Goal: Book appointment/travel/reservation

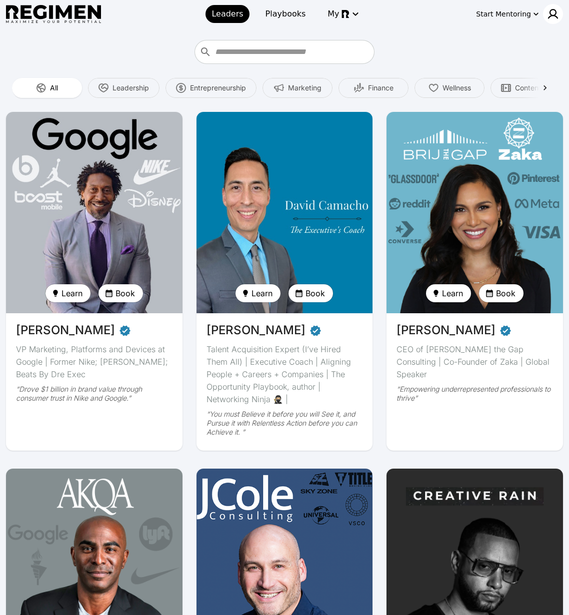
click at [517, 14] on img at bounding box center [553, 14] width 12 height 12
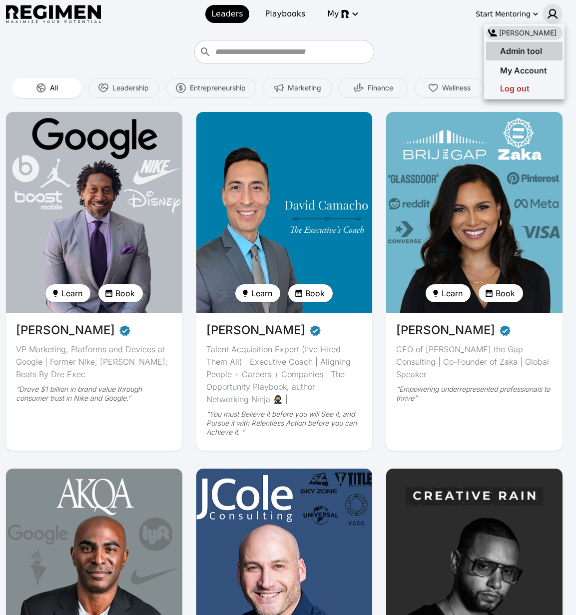
click at [517, 45] on div "Admin tool" at bounding box center [514, 51] width 56 height 12
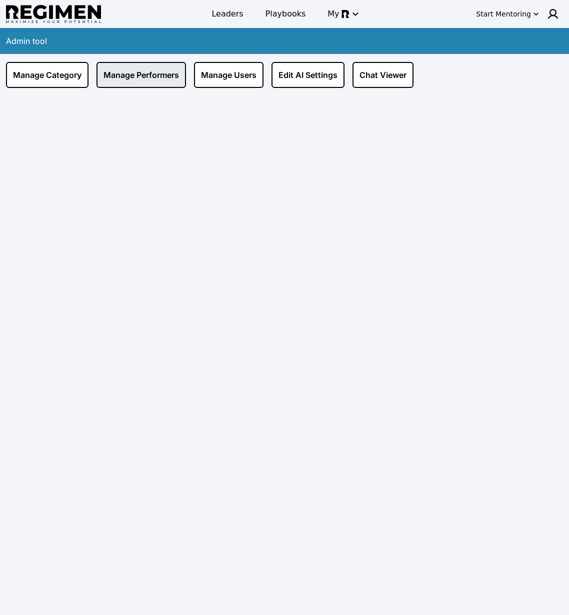
click at [127, 75] on link "Manage Performers" at bounding box center [140, 75] width 89 height 26
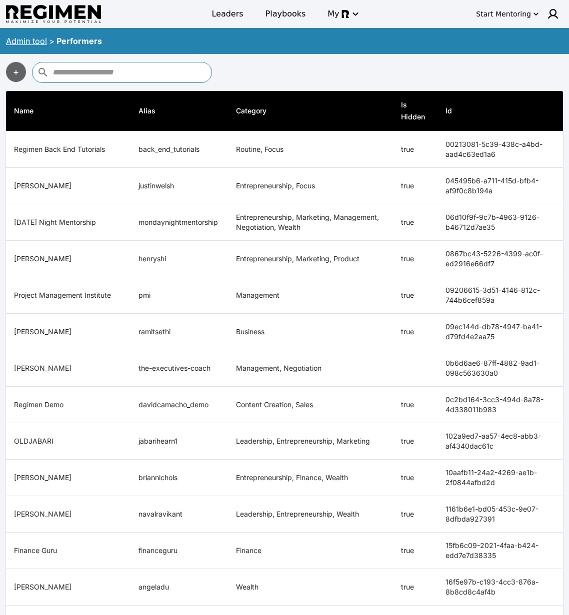
click at [129, 73] on input "text" at bounding box center [130, 72] width 156 height 16
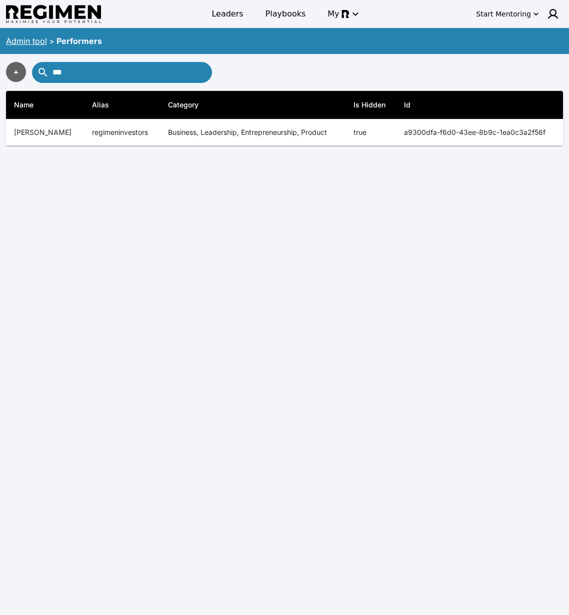
type input "***"
click at [151, 145] on table "Name Alias Category Is Hidden Id Regimen Back End Tutorials back_end_tutorials …" at bounding box center [284, 118] width 557 height 55
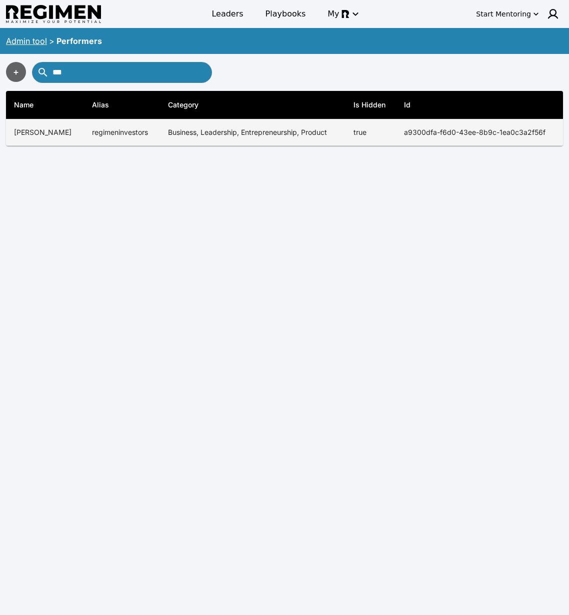
click at [160, 136] on td "Business, Leadership, Entrepreneurship, Product" at bounding box center [252, 132] width 185 height 26
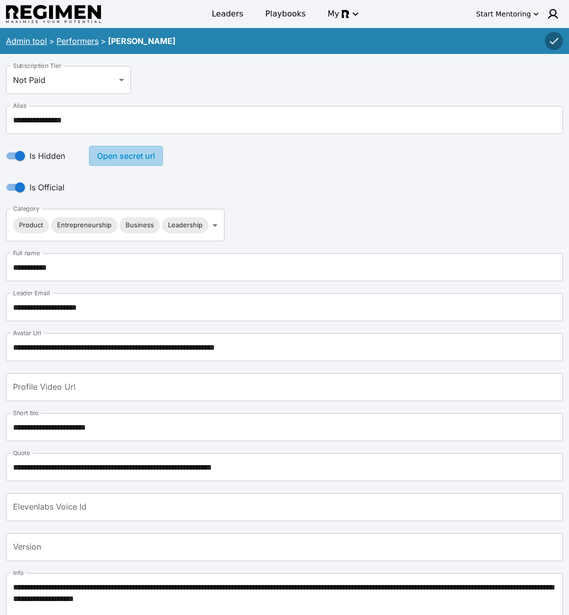
click at [111, 160] on button "Open secret url" at bounding box center [126, 156] width 74 height 20
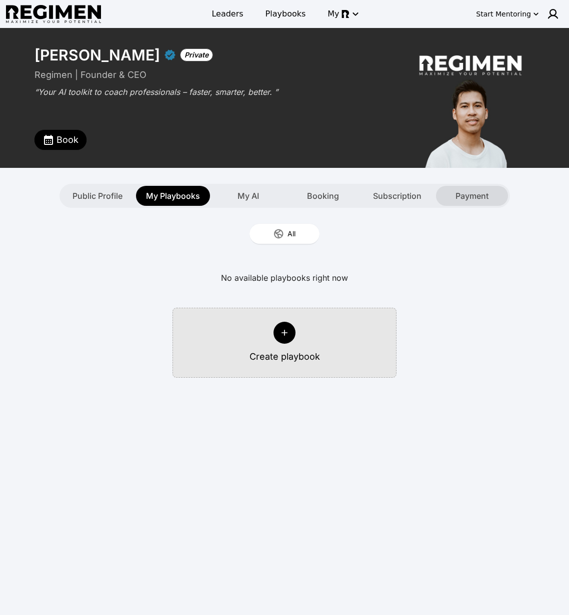
click at [476, 191] on span "Payment" at bounding box center [471, 196] width 33 height 12
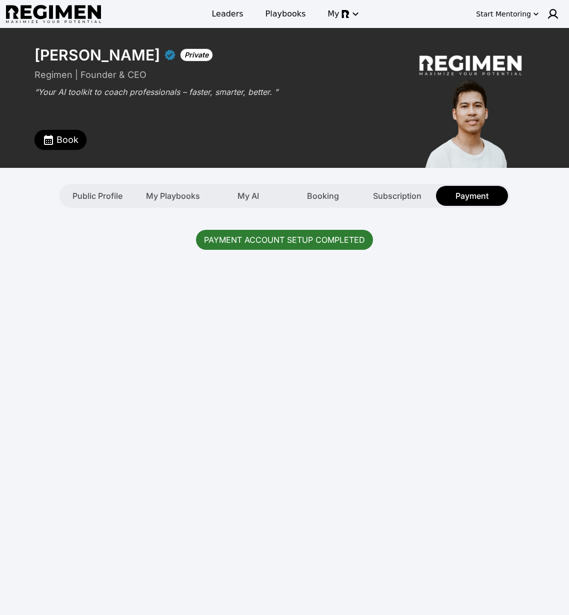
drag, startPoint x: 441, startPoint y: 240, endPoint x: 438, endPoint y: 235, distance: 6.1
click at [441, 240] on div "PAYMENT ACCOUNT SETUP COMPLETED" at bounding box center [284, 240] width 557 height 40
click at [164, 194] on span "My Playbooks" at bounding box center [173, 196] width 54 height 12
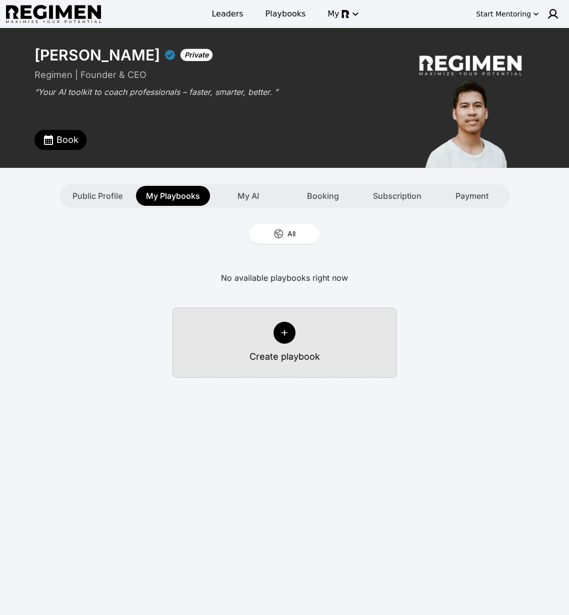
click at [78, 150] on div "Rey Mendoza Private Regimen | Founder & CEO “Your AI toolkit to coach professio…" at bounding box center [284, 98] width 512 height 140
click at [71, 145] on span "Book" at bounding box center [67, 140] width 22 height 14
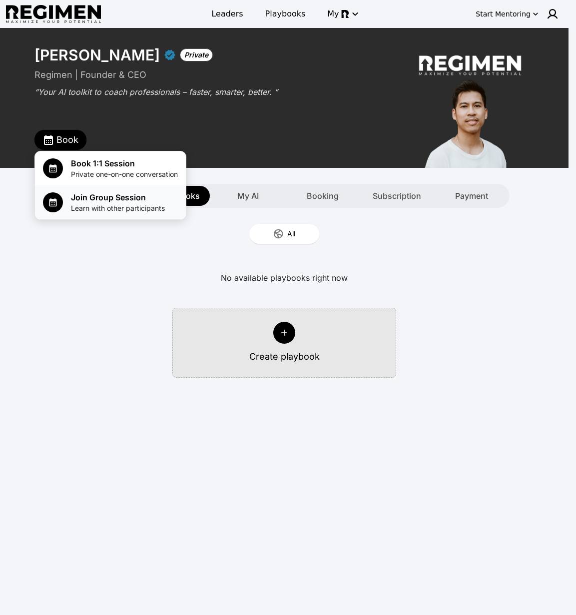
click at [116, 213] on span "Learn with other participants" at bounding box center [118, 208] width 94 height 10
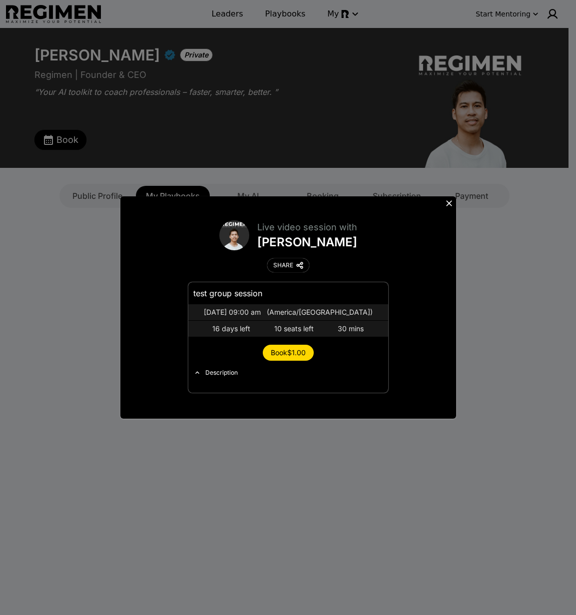
click at [215, 372] on div "Description" at bounding box center [221, 373] width 32 height 8
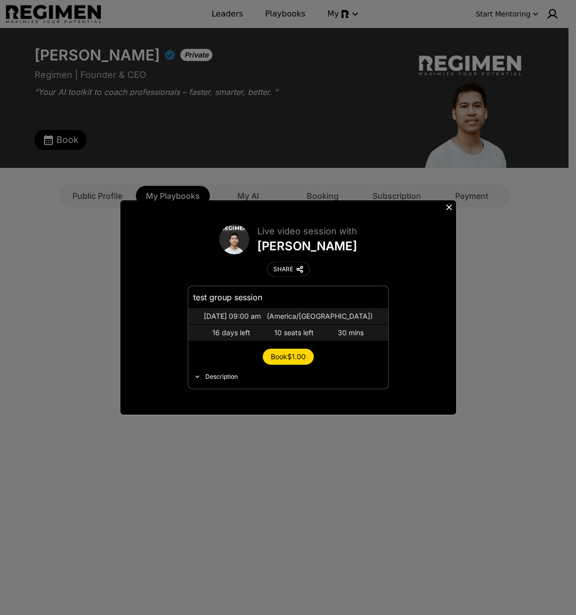
click at [215, 372] on button "Description" at bounding box center [288, 377] width 200 height 16
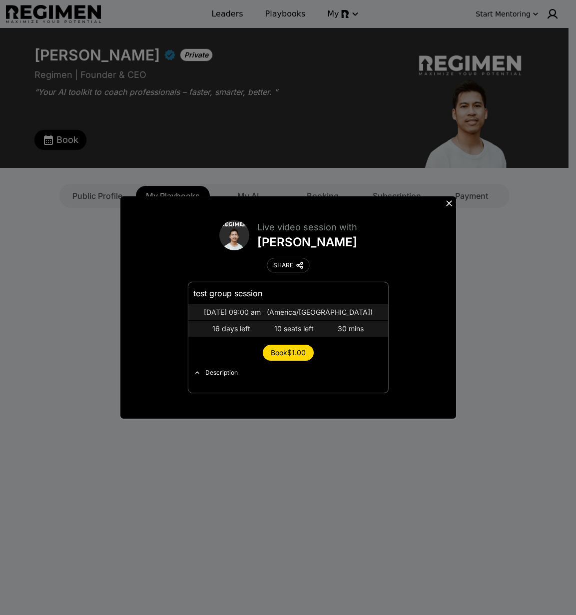
click at [269, 355] on button "Book $1.00" at bounding box center [288, 353] width 51 height 16
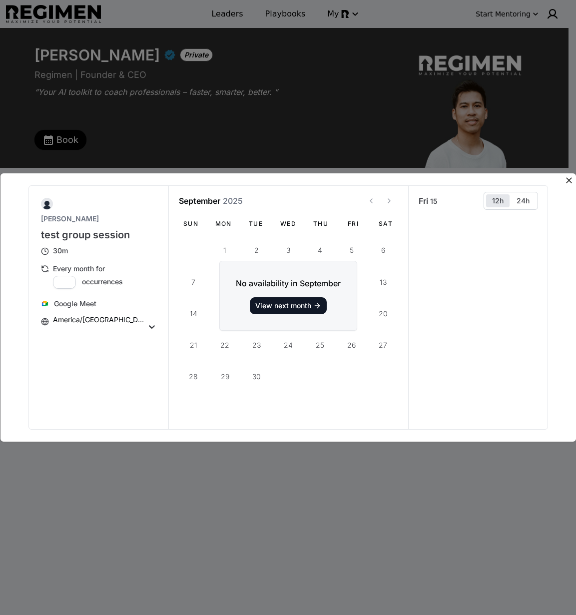
click at [0, 0] on div "View next month" at bounding box center [0, 0] width 0 height 0
click at [517, 181] on icon at bounding box center [569, 180] width 10 height 10
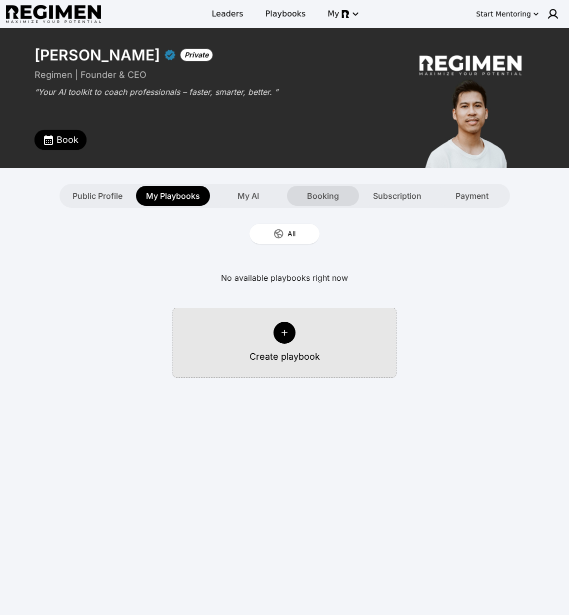
click at [295, 199] on div "Booking" at bounding box center [323, 196] width 72 height 20
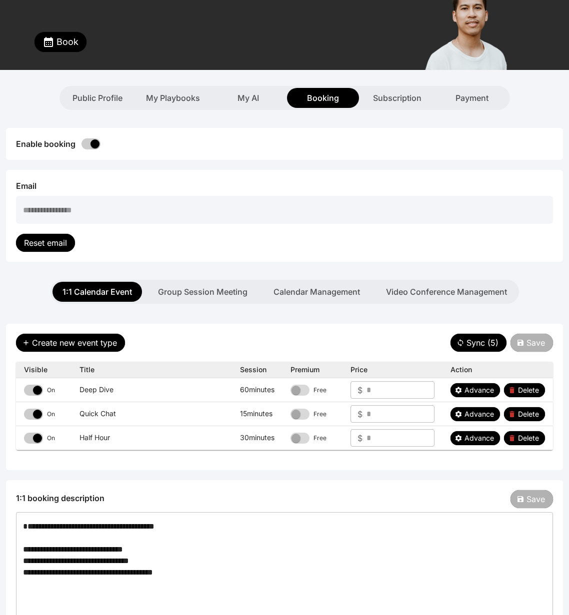
scroll to position [115, 0]
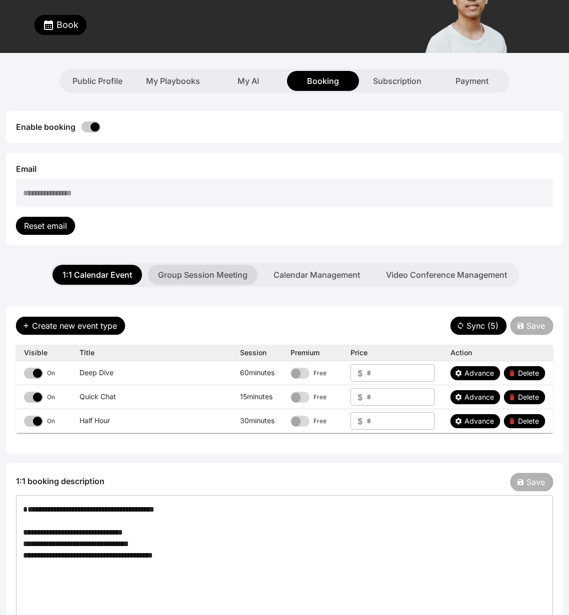
click at [217, 271] on button "Group Session Meeting" at bounding box center [202, 275] width 109 height 20
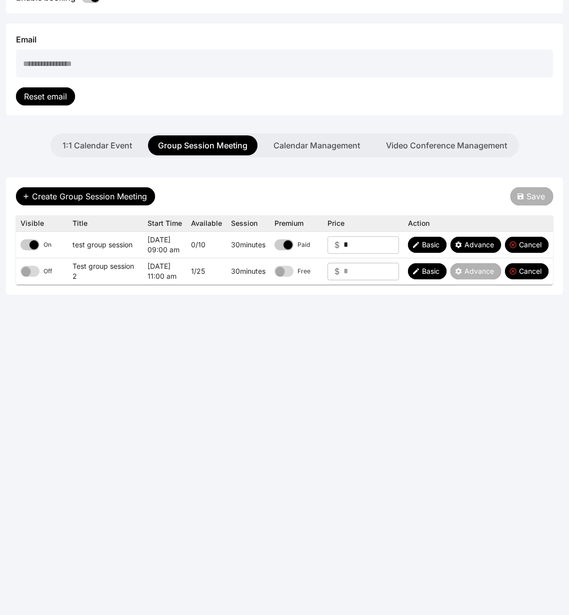
scroll to position [244, 0]
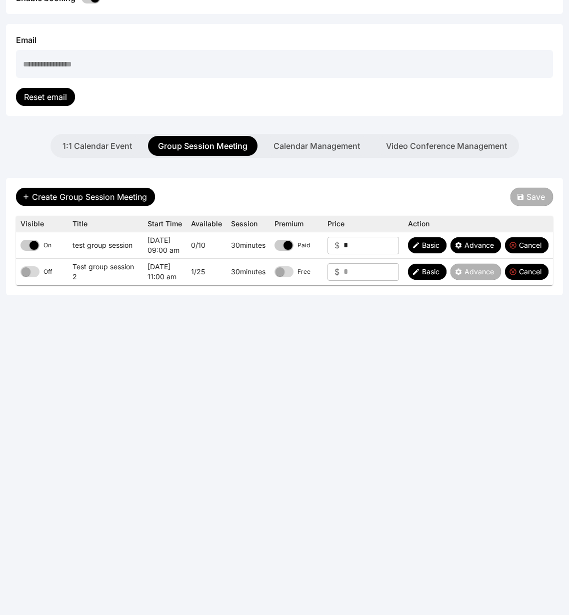
click at [309, 159] on div "1:1 Calendar Event Group Session Meeting Calendar Management Video Conference M…" at bounding box center [284, 463] width 557 height 659
click at [311, 154] on button "Calendar Management" at bounding box center [316, 146] width 106 height 20
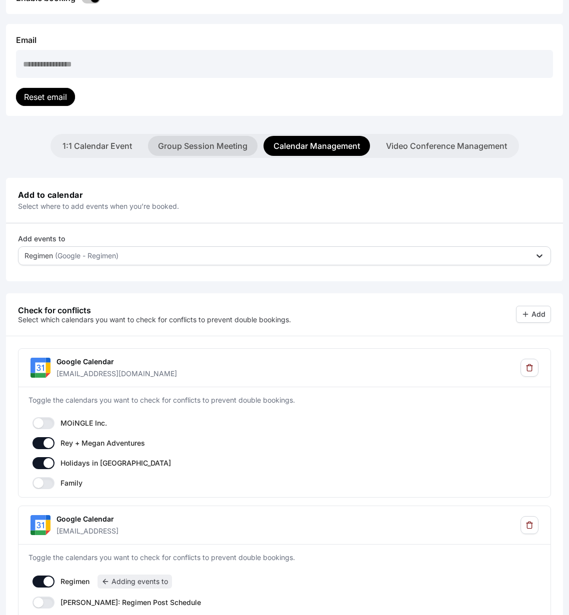
click at [226, 149] on button "Group Session Meeting" at bounding box center [202, 146] width 109 height 20
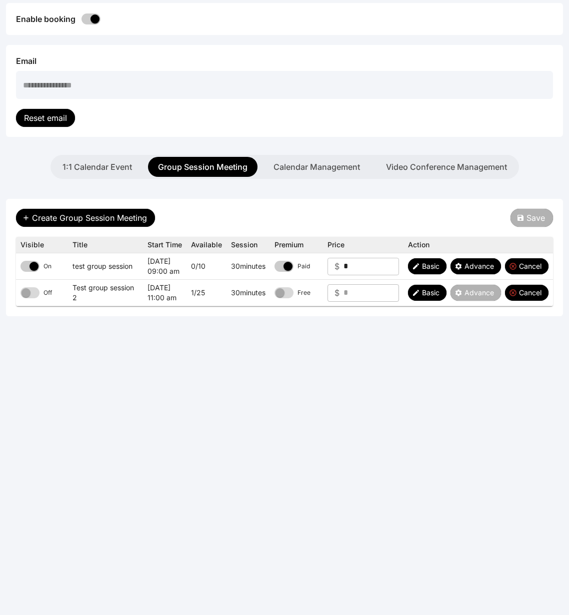
scroll to position [215, 0]
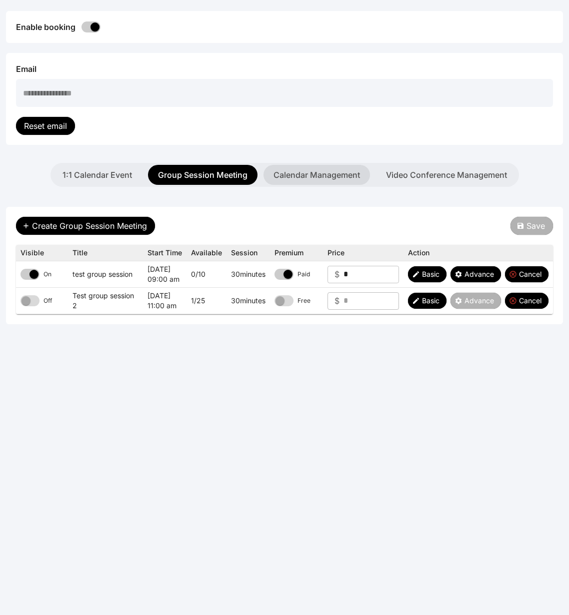
click at [297, 170] on button "Calendar Management" at bounding box center [316, 175] width 106 height 20
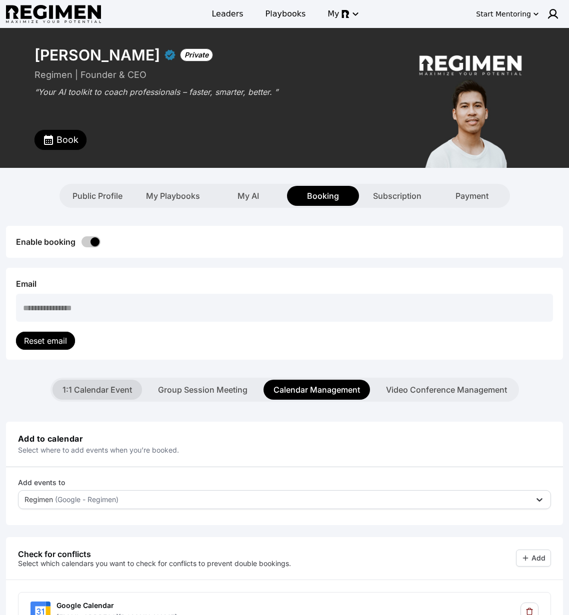
click at [100, 393] on button "1:1 Calendar Event" at bounding box center [96, 390] width 89 height 20
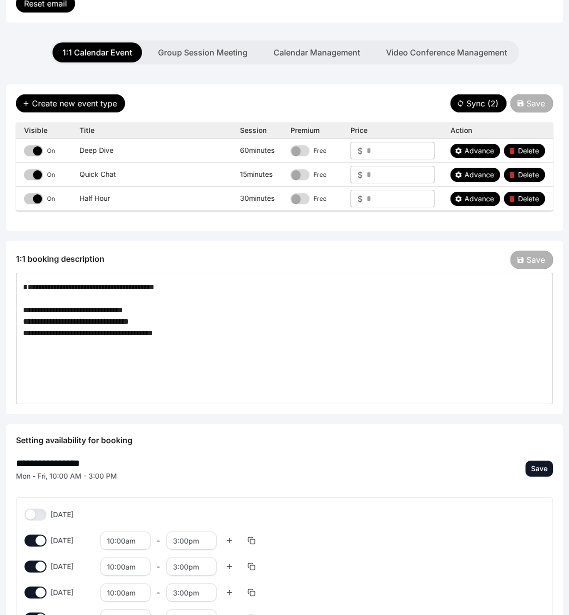
scroll to position [13, 0]
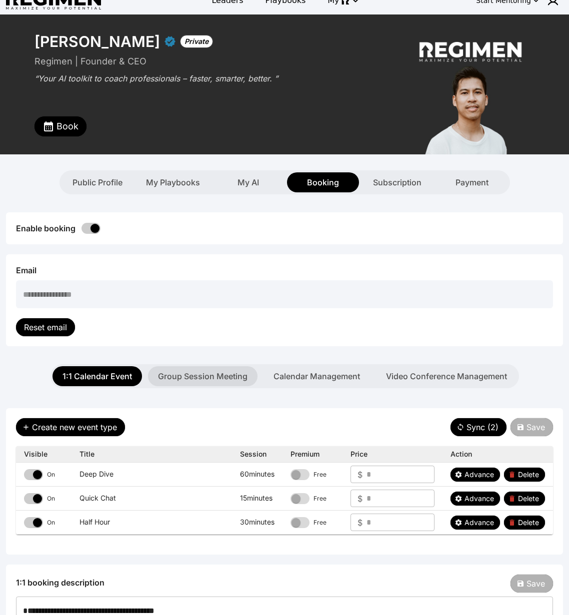
click at [203, 383] on button "Group Session Meeting" at bounding box center [202, 376] width 109 height 20
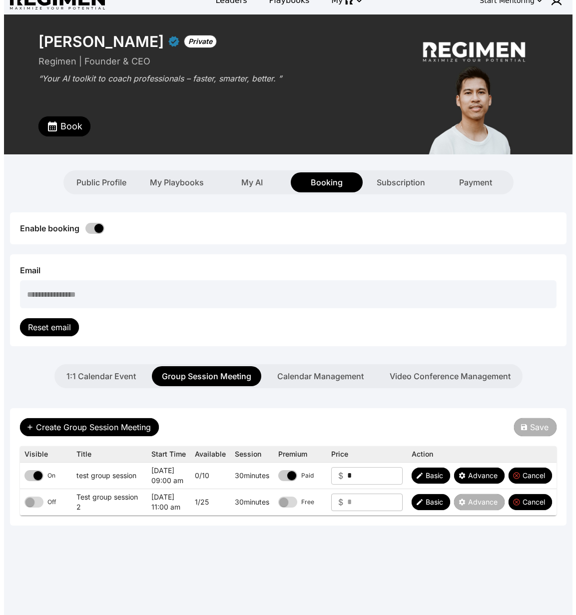
scroll to position [216, 0]
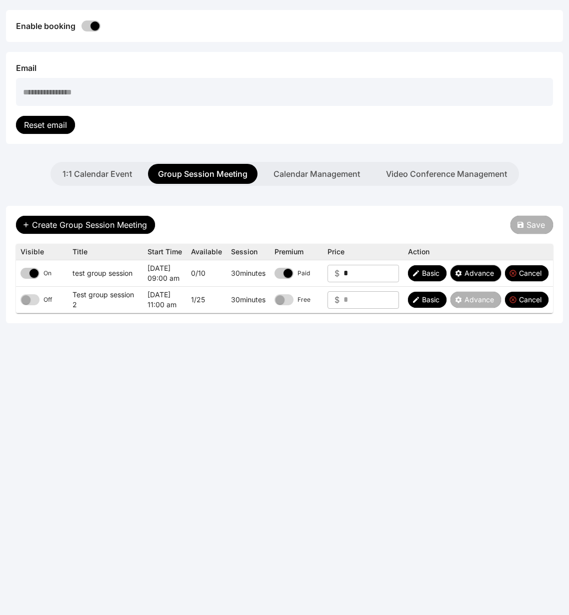
click at [470, 271] on span "Advance" at bounding box center [478, 273] width 29 height 10
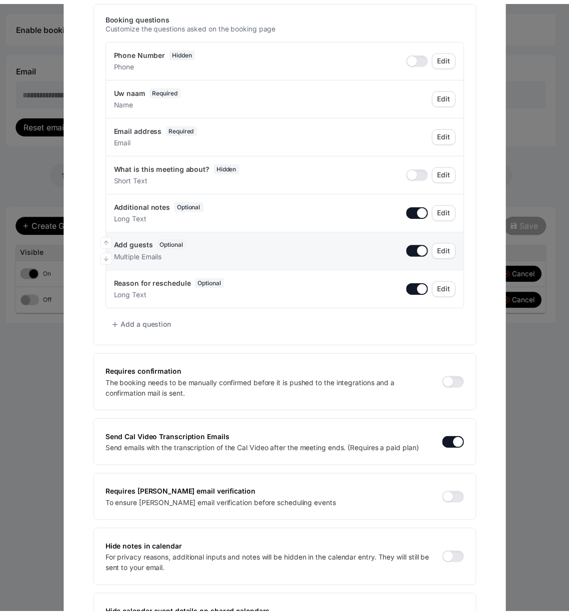
scroll to position [0, 0]
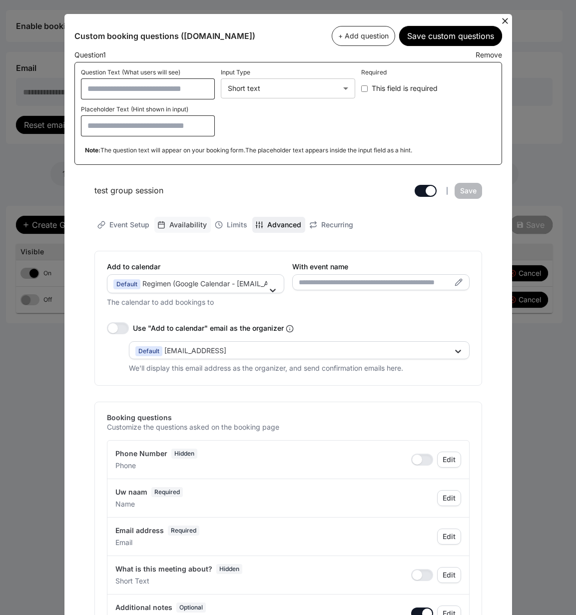
click at [179, 220] on link "Availability" at bounding box center [182, 225] width 56 height 16
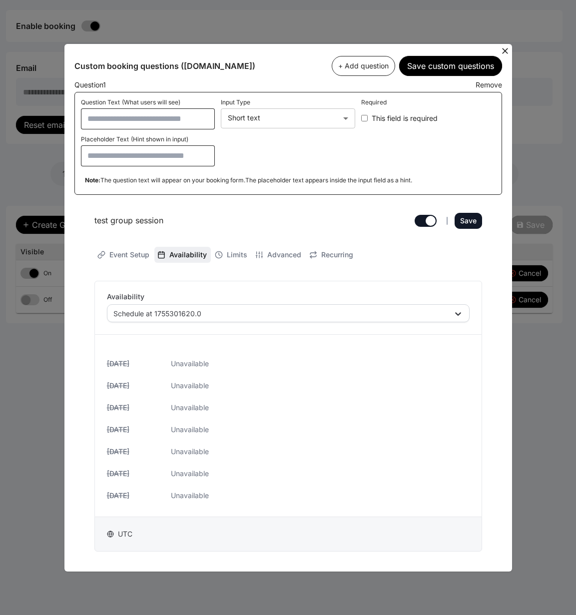
click at [508, 51] on icon at bounding box center [505, 51] width 10 height 10
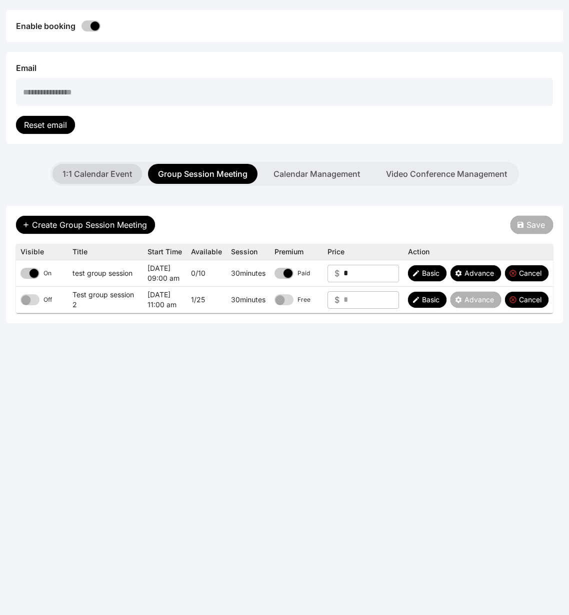
click at [92, 174] on button "1:1 Calendar Event" at bounding box center [96, 174] width 89 height 20
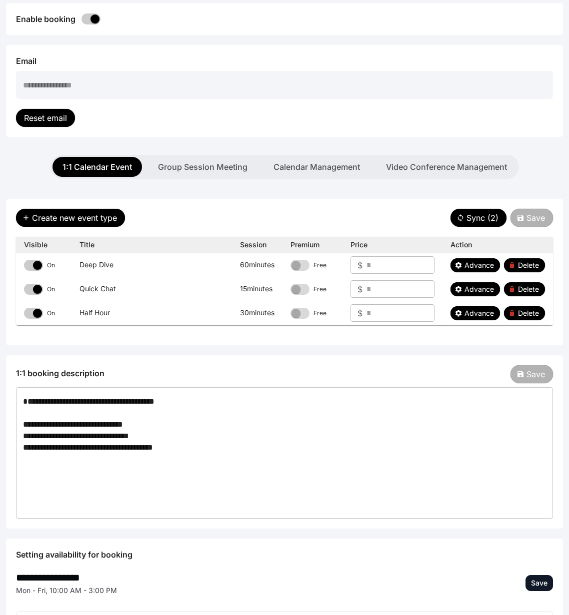
scroll to position [214, 0]
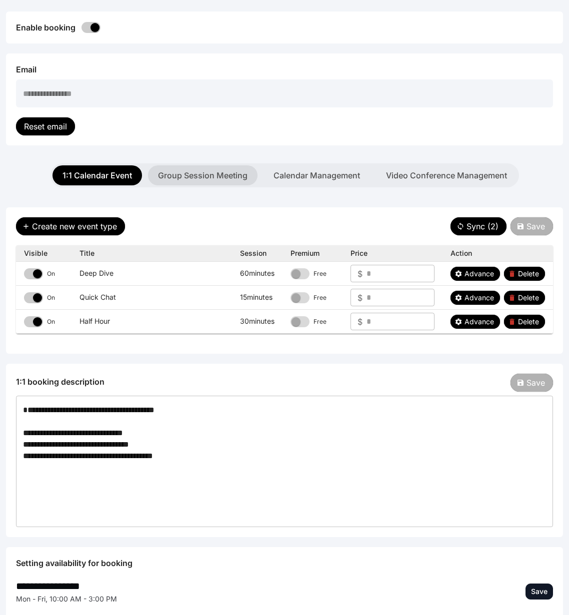
click at [182, 174] on button "Group Session Meeting" at bounding box center [202, 175] width 109 height 20
